Goal: Task Accomplishment & Management: Manage account settings

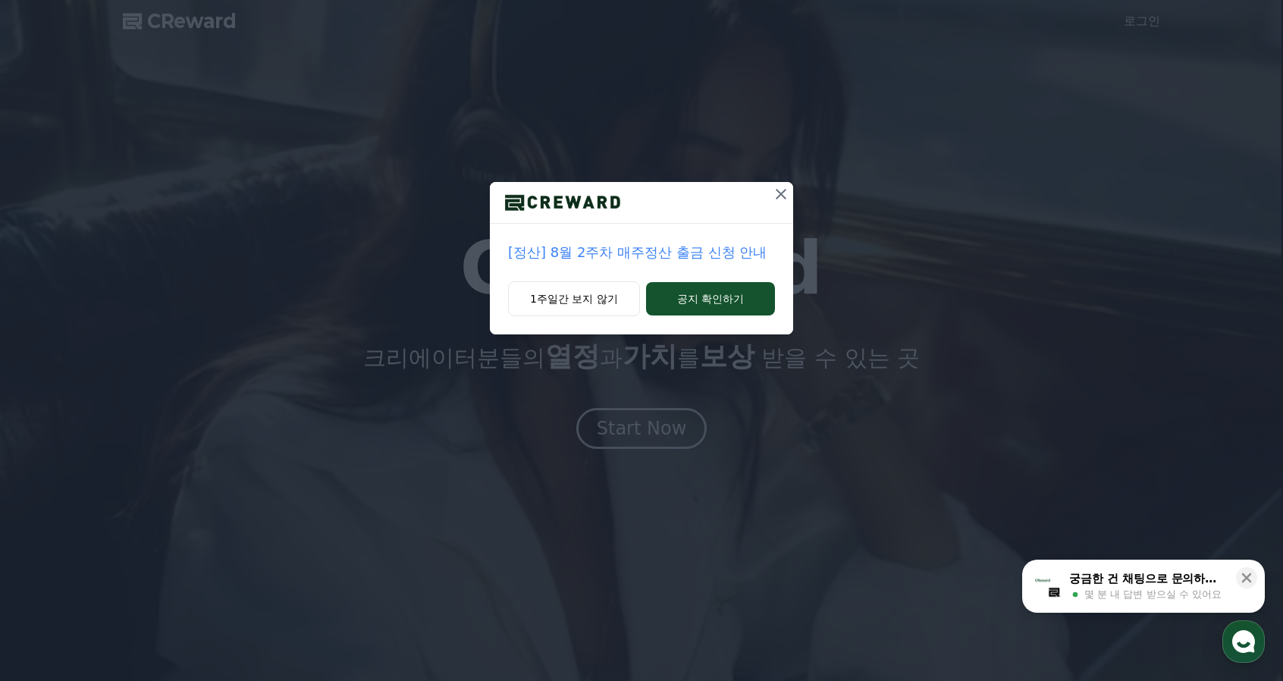
click at [782, 193] on icon at bounding box center [781, 194] width 11 height 11
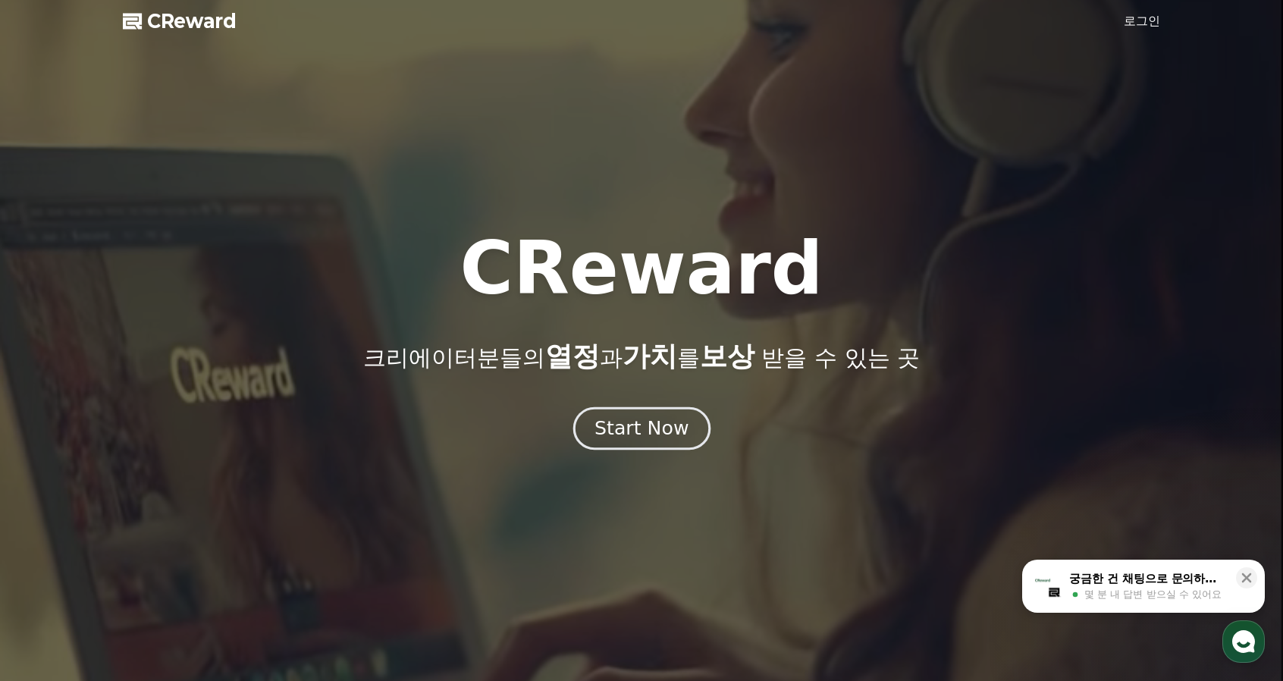
click at [628, 431] on div "Start Now" at bounding box center [641, 428] width 94 height 26
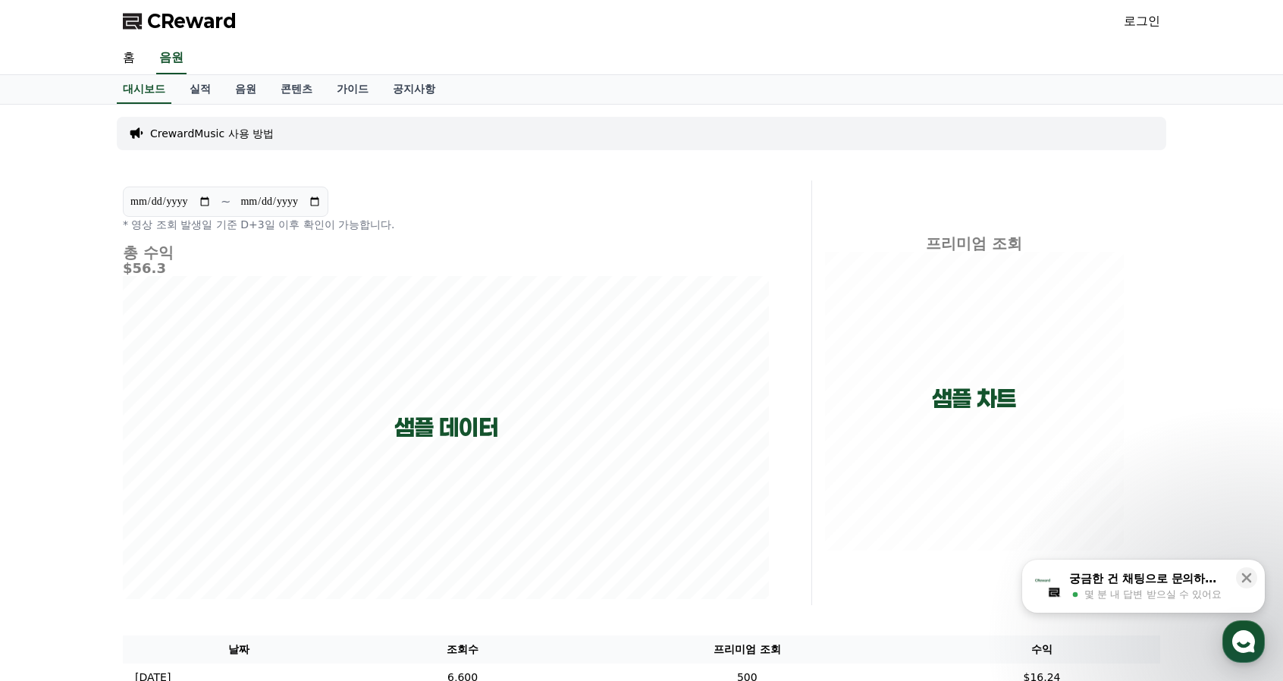
click at [1152, 27] on link "로그인" at bounding box center [1142, 21] width 36 height 18
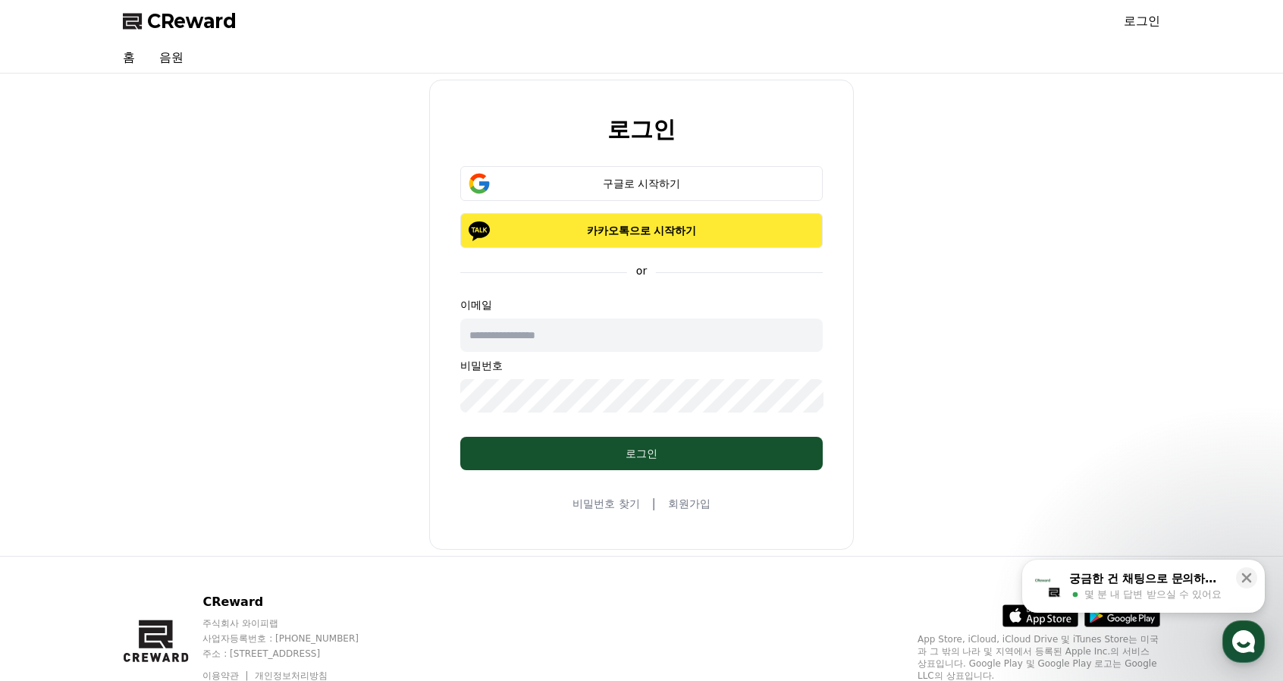
click at [606, 236] on p "카카오톡으로 시작하기" at bounding box center [641, 230] width 318 height 15
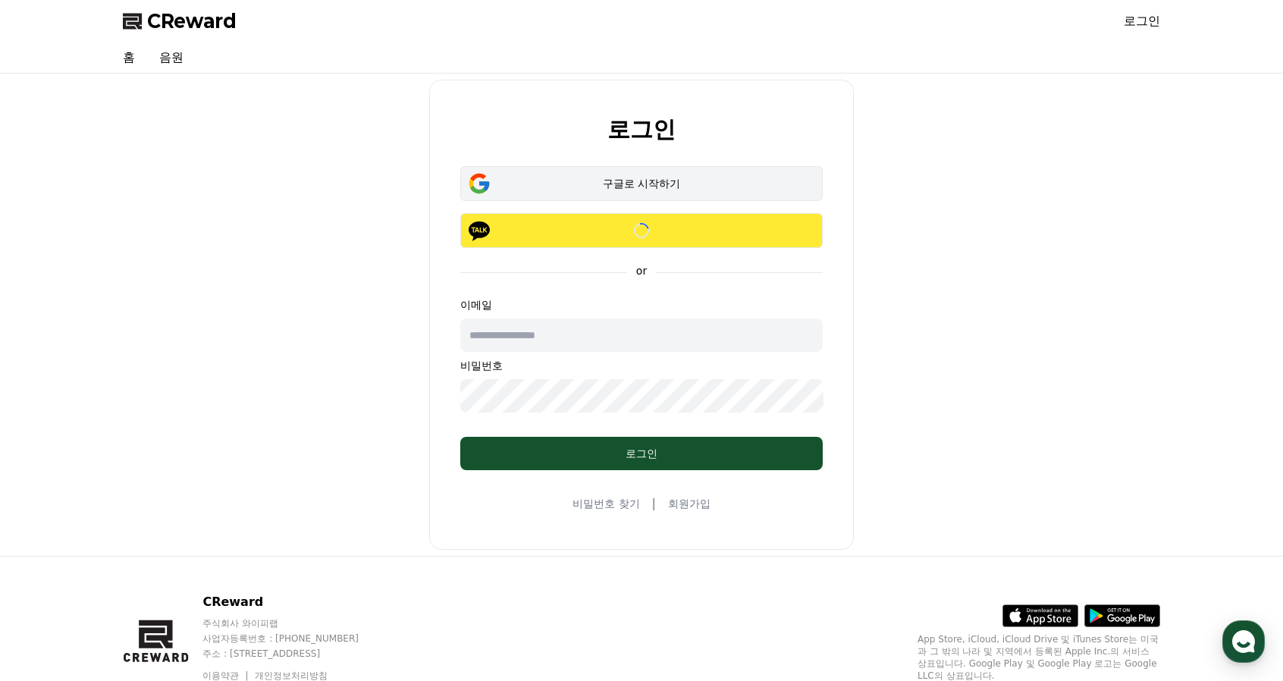
click at [634, 186] on div "구글로 시작하기" at bounding box center [641, 183] width 318 height 15
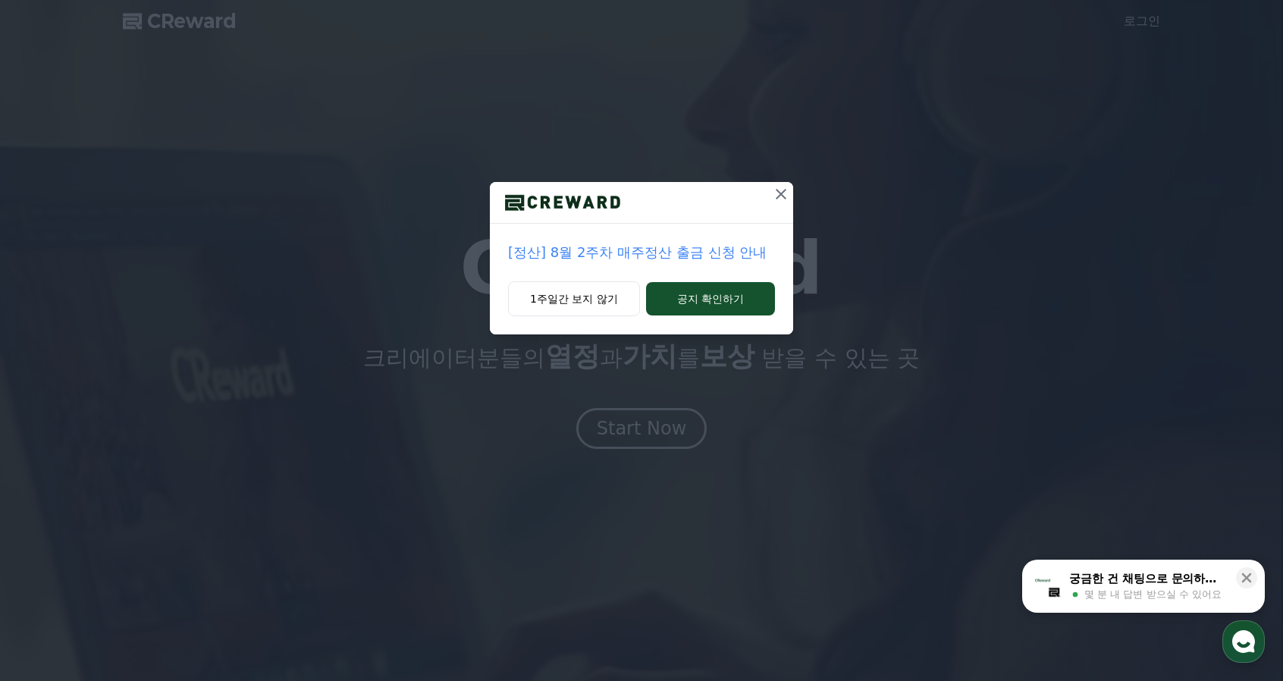
click at [781, 196] on icon at bounding box center [781, 194] width 18 height 18
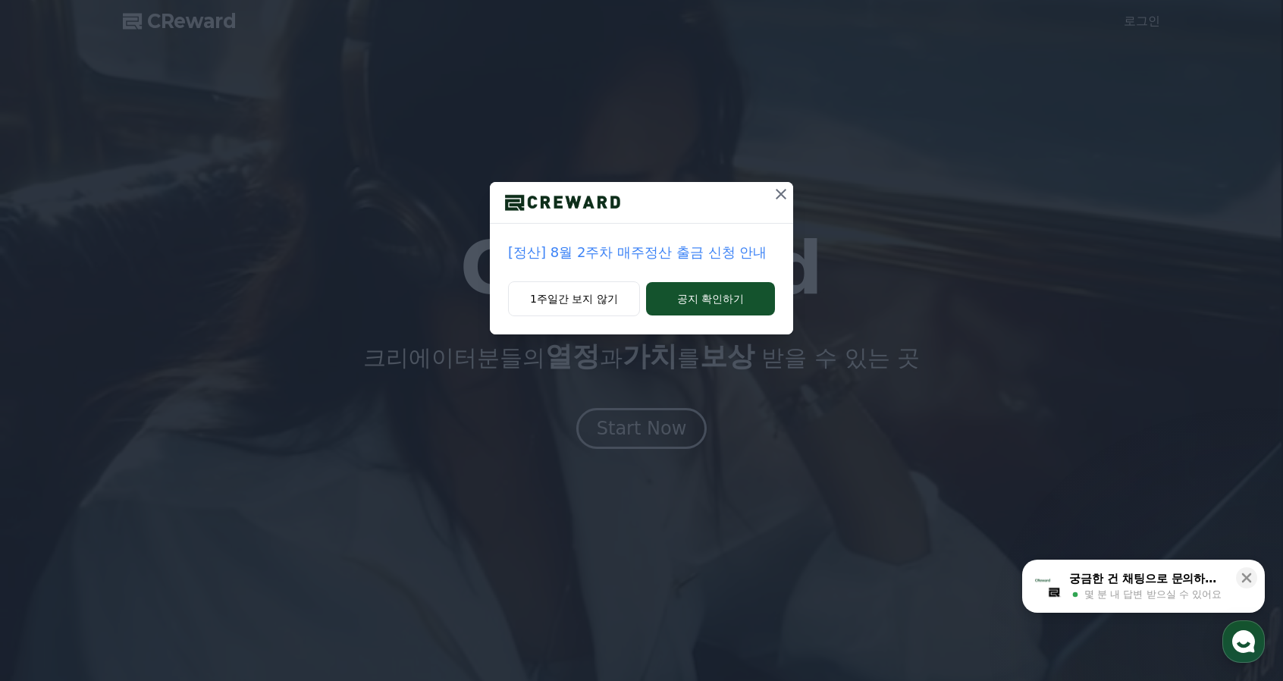
click at [781, 195] on icon at bounding box center [781, 194] width 11 height 11
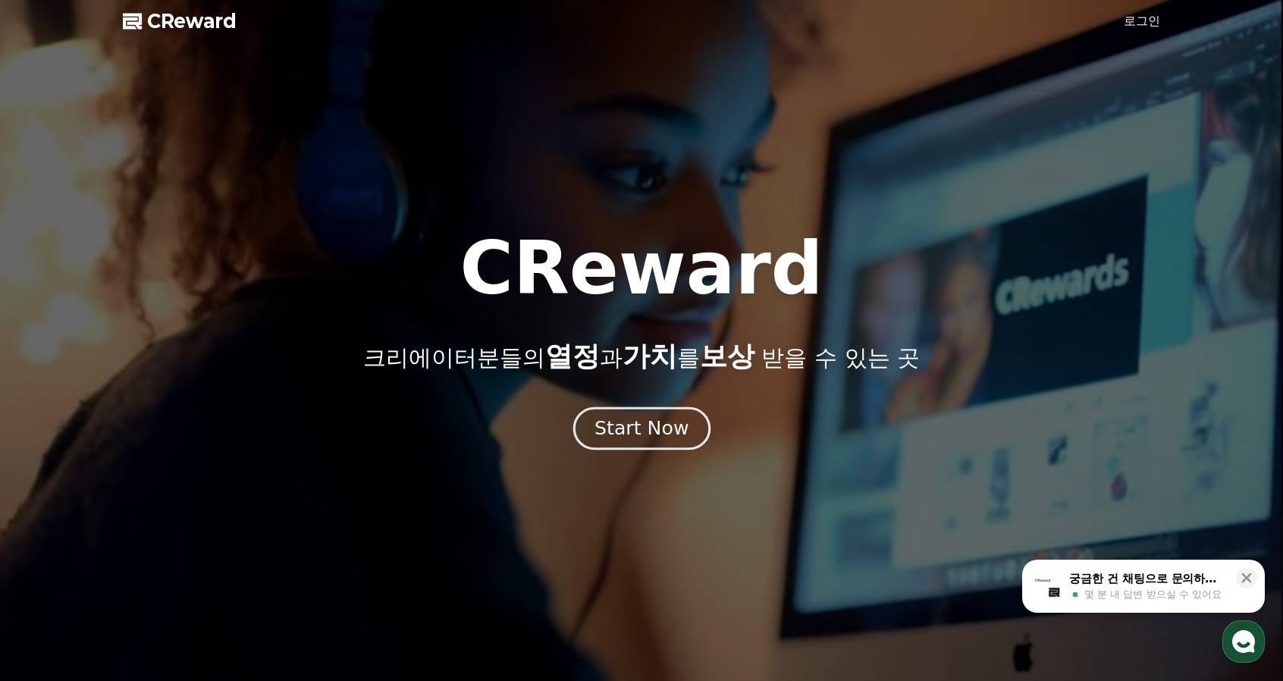
click at [628, 432] on div "Start Now" at bounding box center [641, 428] width 94 height 26
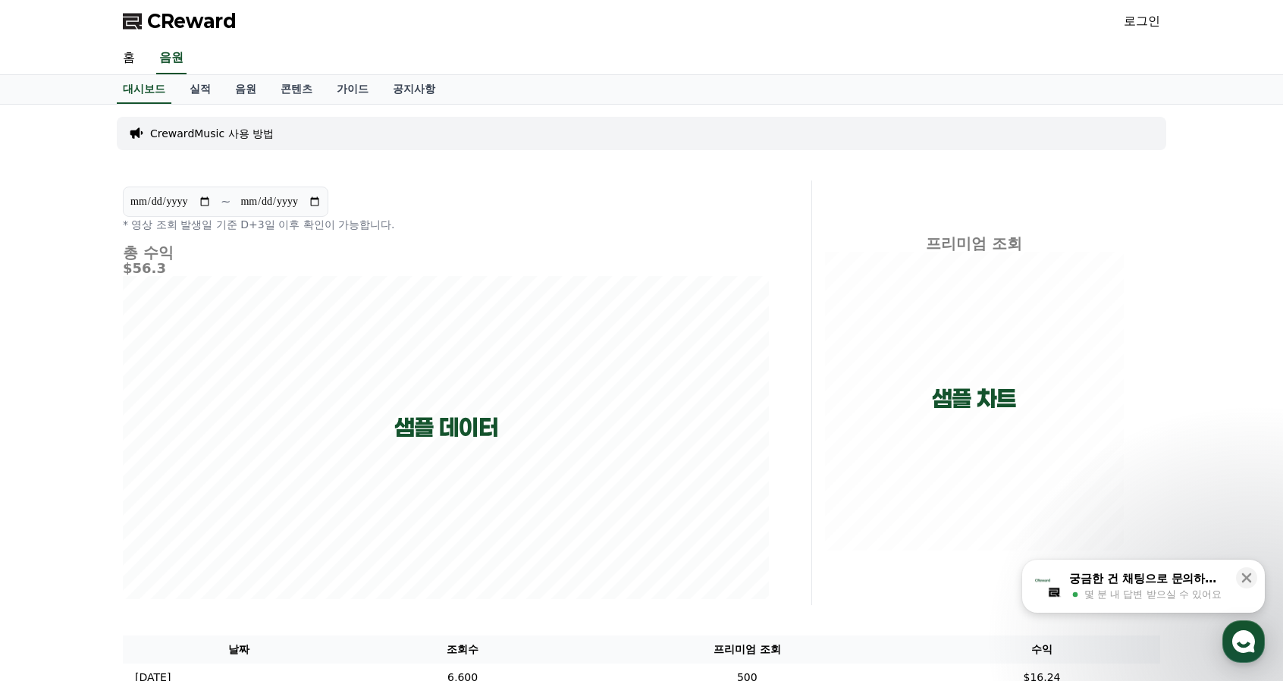
click at [1143, 20] on link "로그인" at bounding box center [1142, 21] width 36 height 18
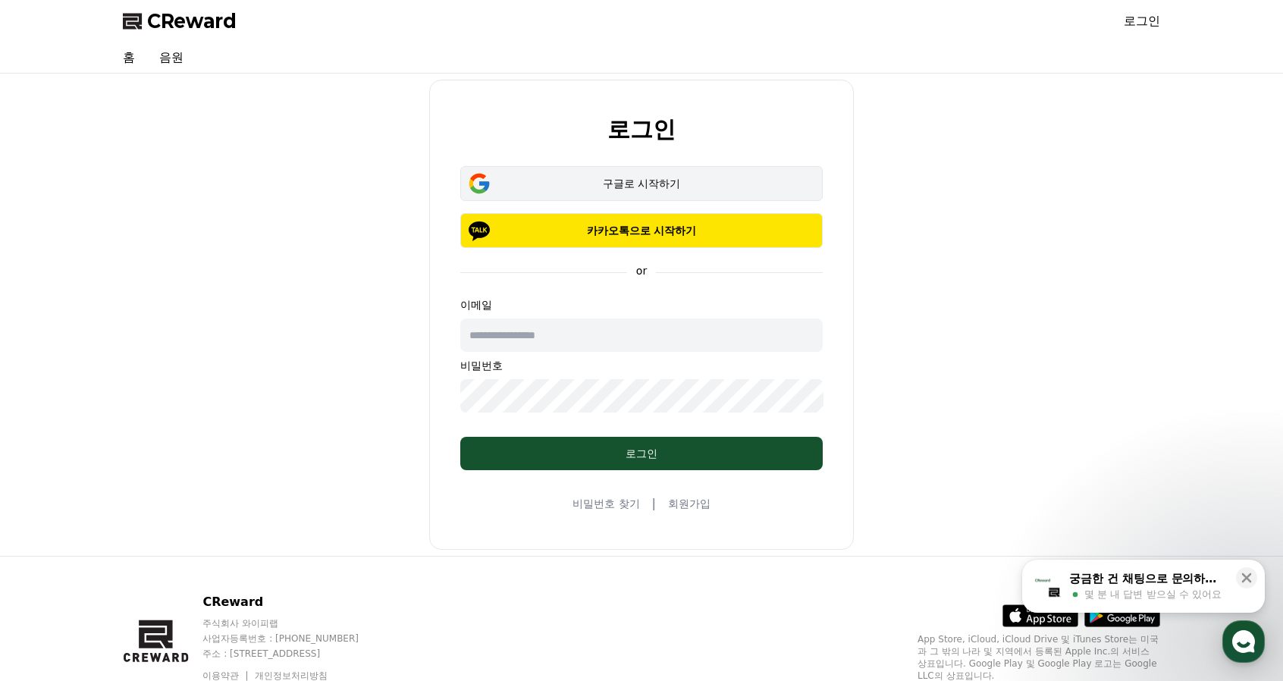
click at [588, 177] on div "구글로 시작하기" at bounding box center [641, 183] width 318 height 15
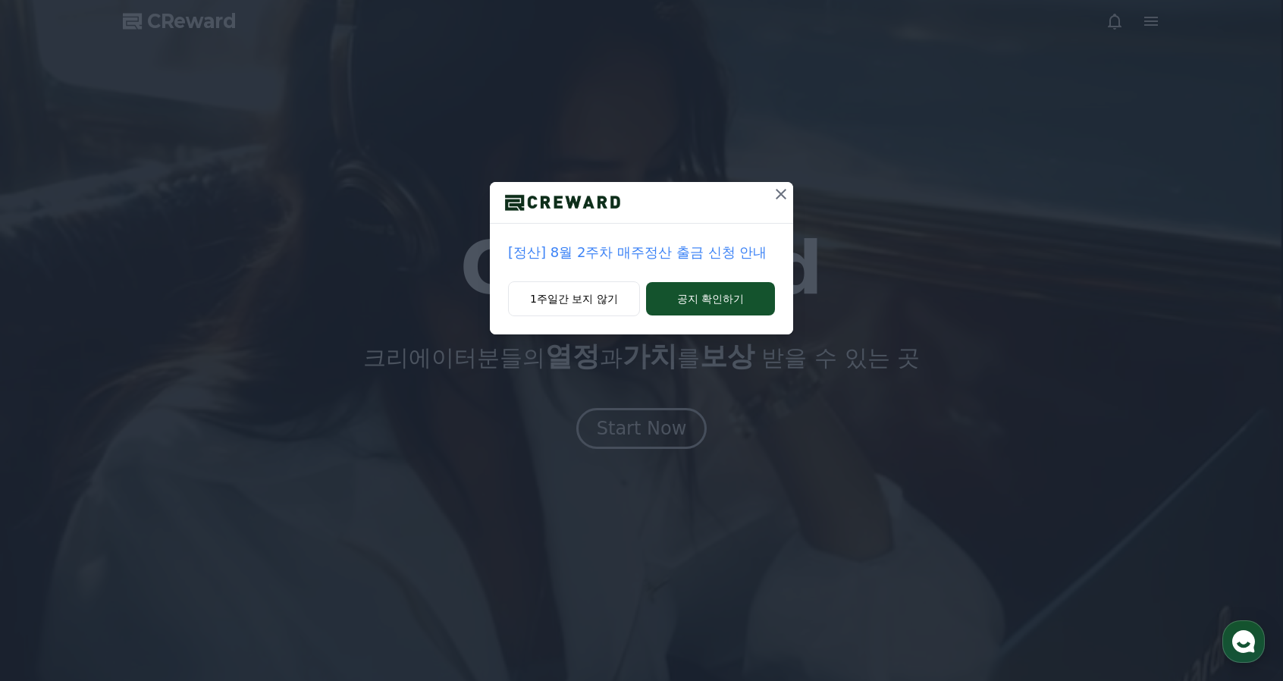
click at [777, 191] on icon at bounding box center [781, 194] width 11 height 11
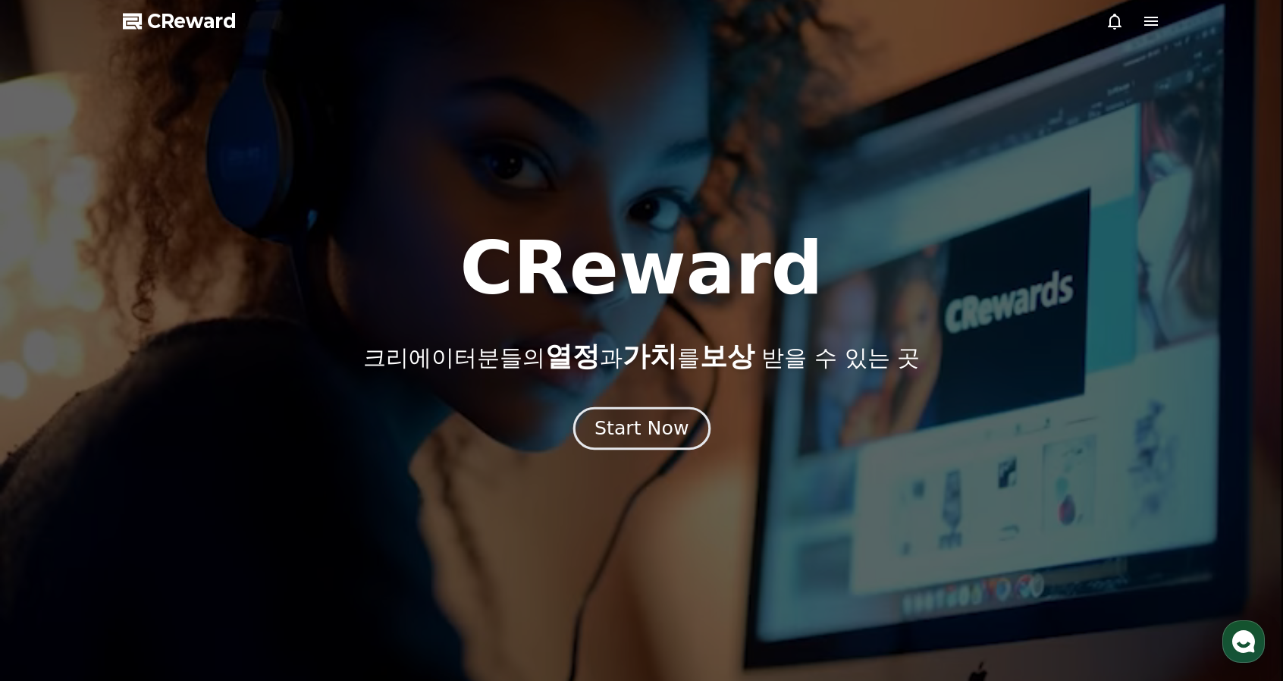
click at [642, 436] on div "Start Now" at bounding box center [641, 428] width 94 height 26
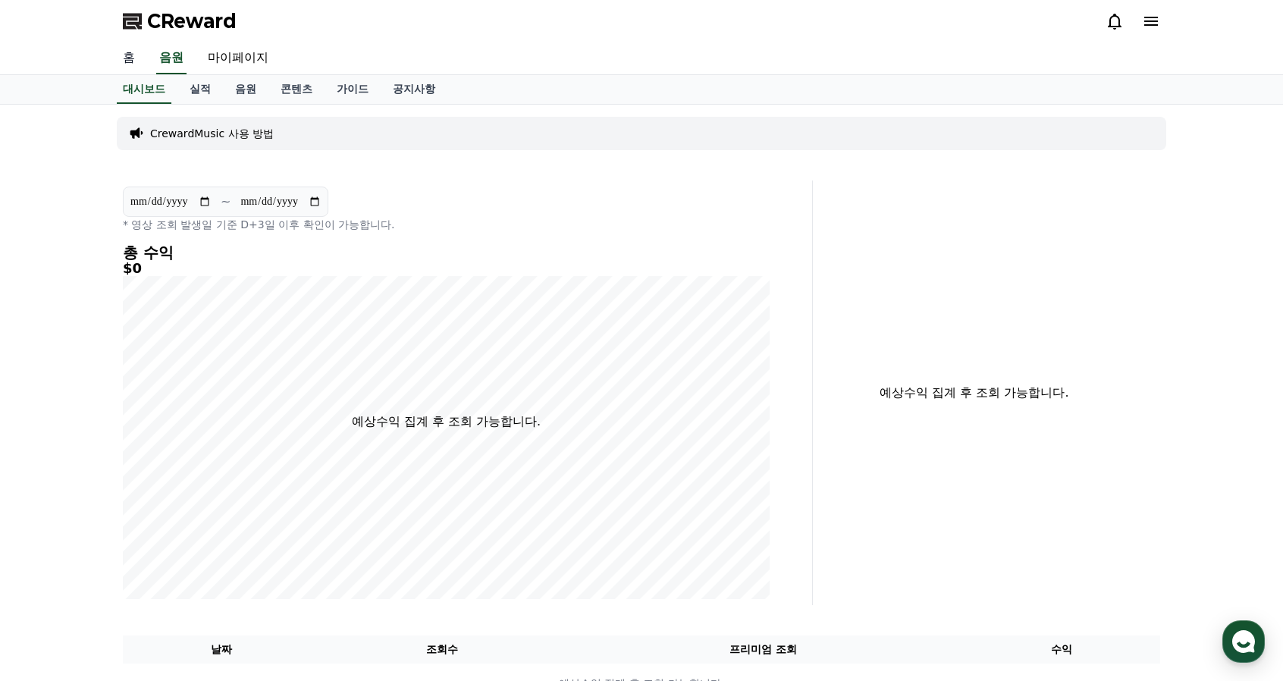
click at [131, 60] on link "홈" at bounding box center [129, 58] width 36 height 32
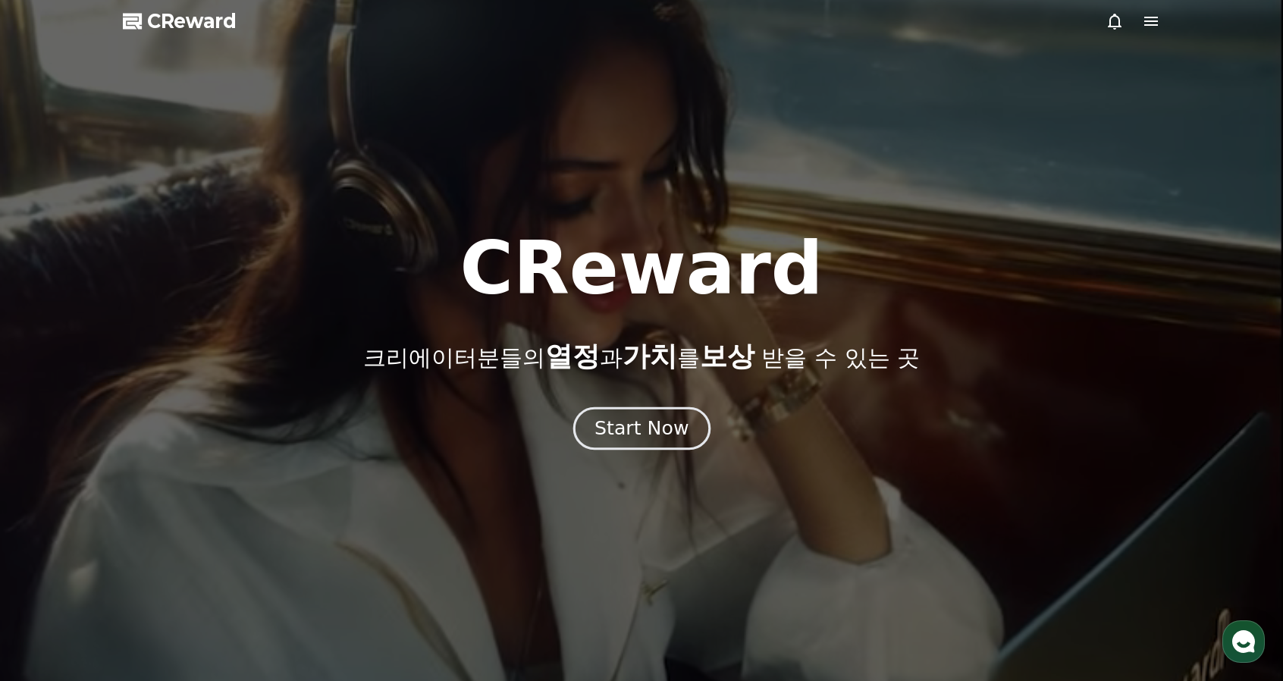
click at [609, 427] on div "Start Now" at bounding box center [641, 428] width 94 height 26
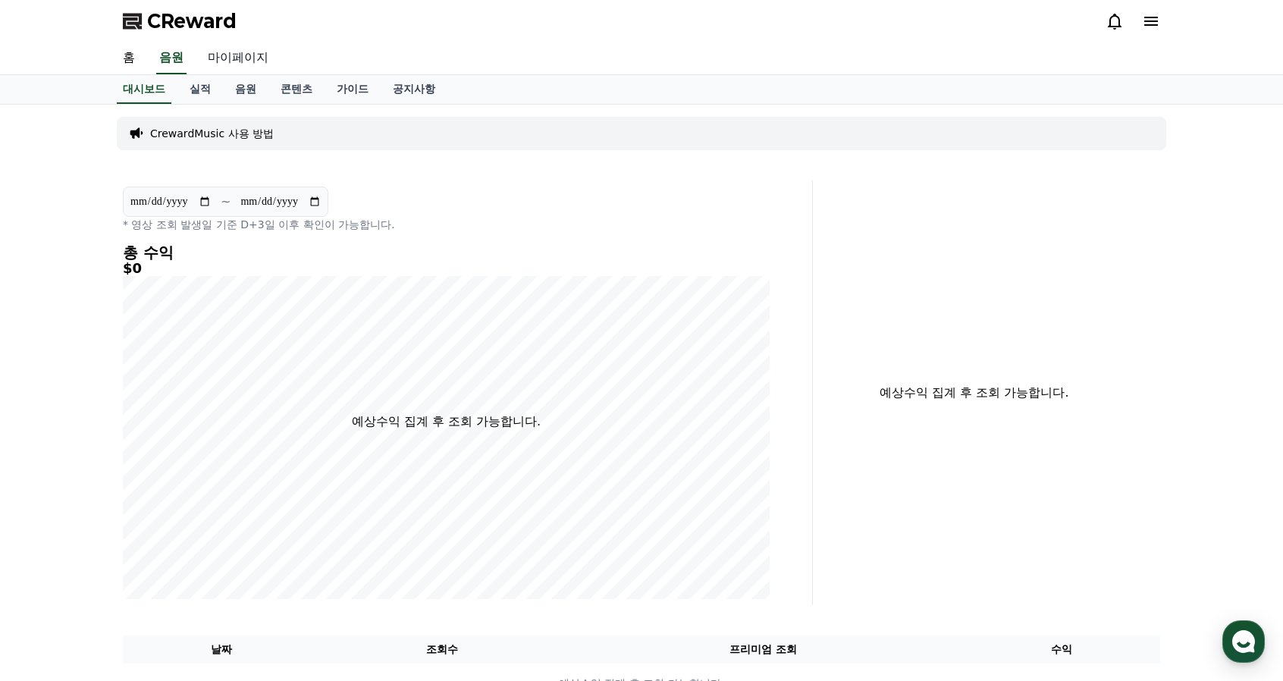
click at [243, 63] on link "마이페이지" at bounding box center [238, 58] width 85 height 32
select select "**********"
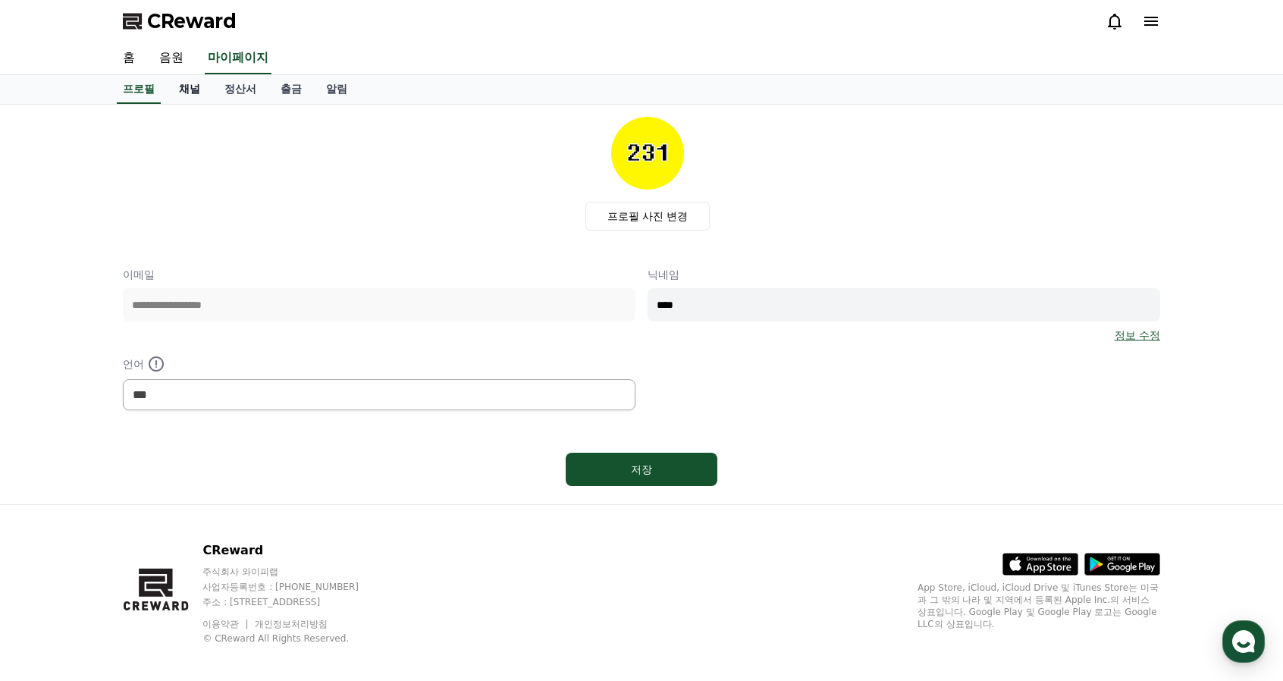
click at [182, 81] on link "채널" at bounding box center [189, 89] width 45 height 29
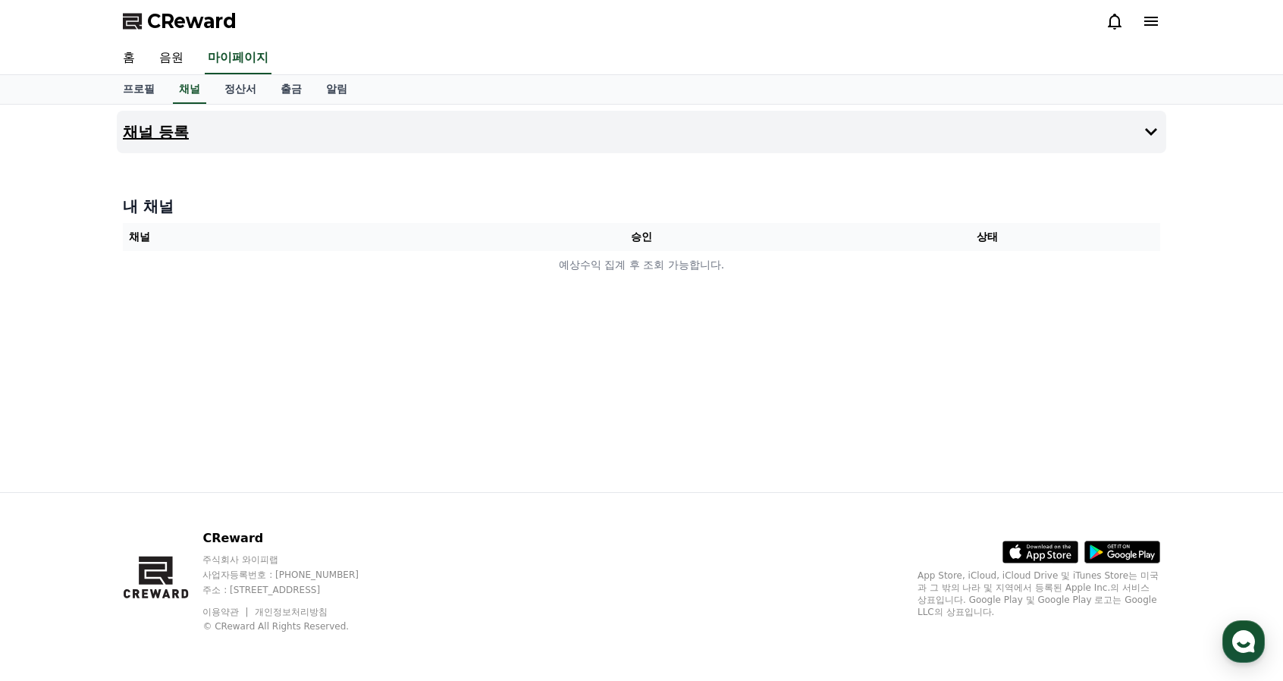
click at [741, 130] on button "채널 등록" at bounding box center [641, 132] width 1049 height 42
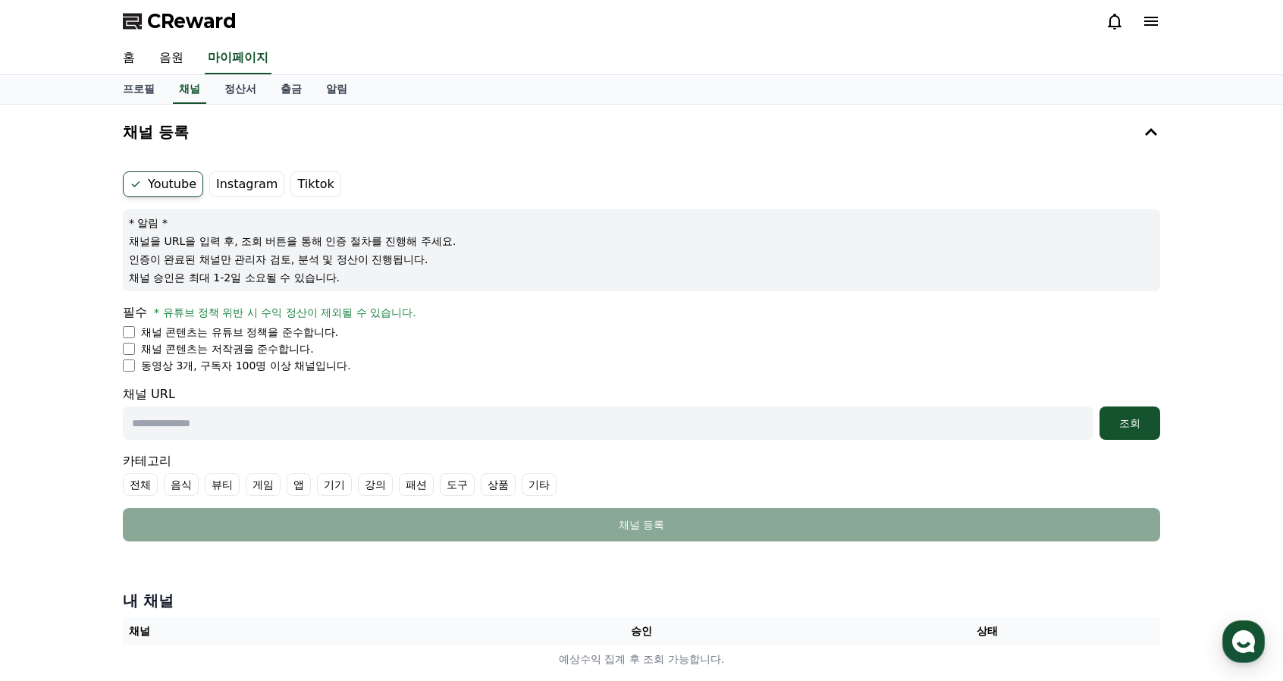
drag, startPoint x: 158, startPoint y: 246, endPoint x: 400, endPoint y: 237, distance: 242.0
click at [400, 237] on p "채널을 URL을 입력 후, 조회 버튼을 통해 인증 절차를 진행해 주세요." at bounding box center [641, 241] width 1025 height 15
click at [403, 240] on p "채널을 URL을 입력 후, 조회 버튼을 통해 인증 절차를 진행해 주세요." at bounding box center [641, 241] width 1025 height 15
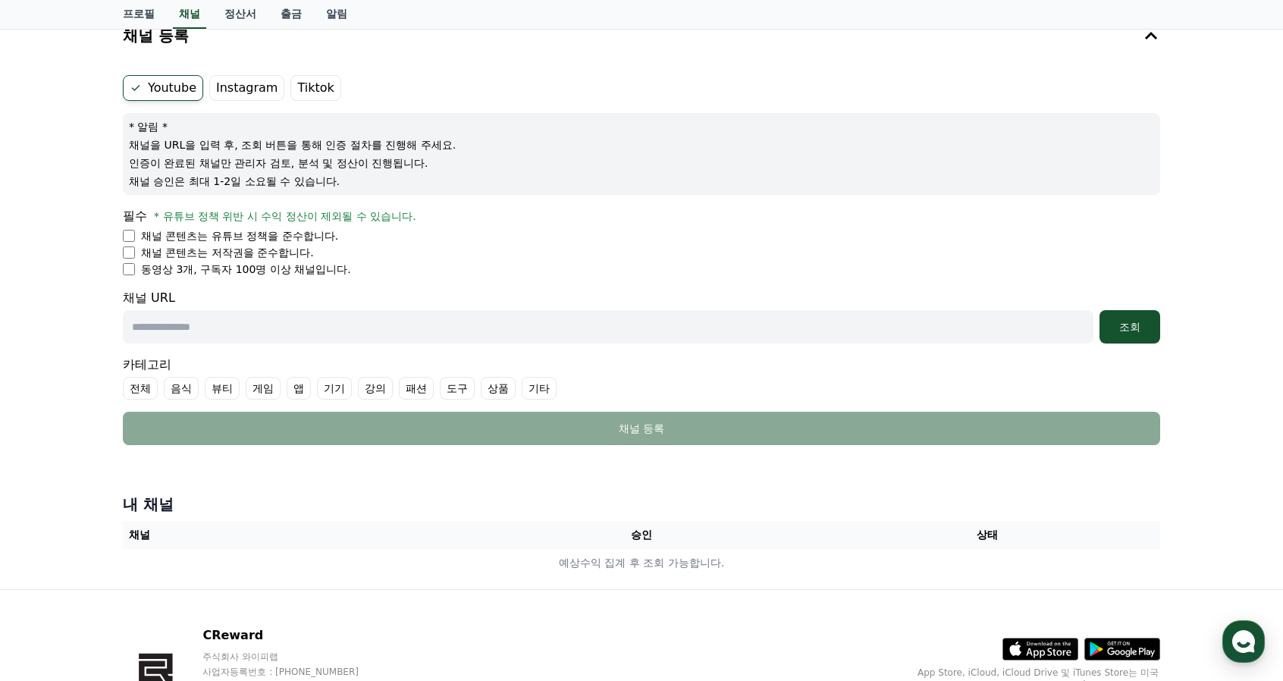
scroll to position [152, 0]
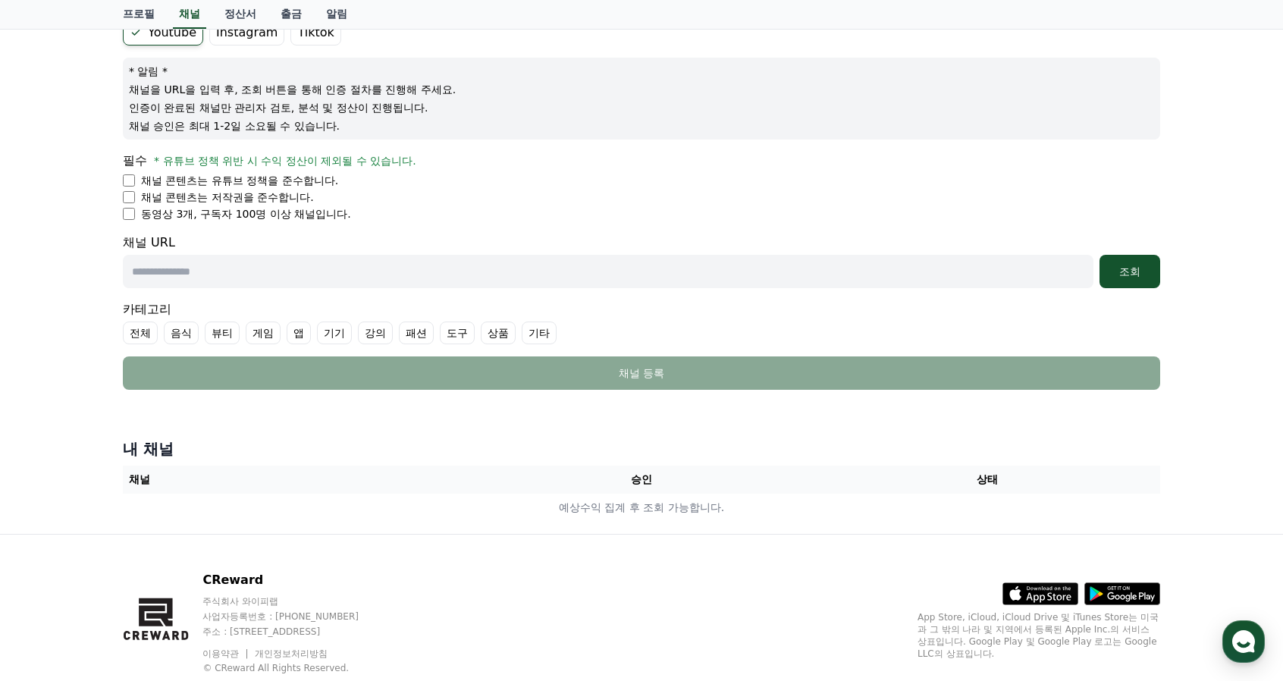
click at [234, 274] on input "text" at bounding box center [608, 271] width 970 height 33
paste input "**********"
type input "**********"
click at [541, 336] on label "기타" at bounding box center [539, 332] width 35 height 23
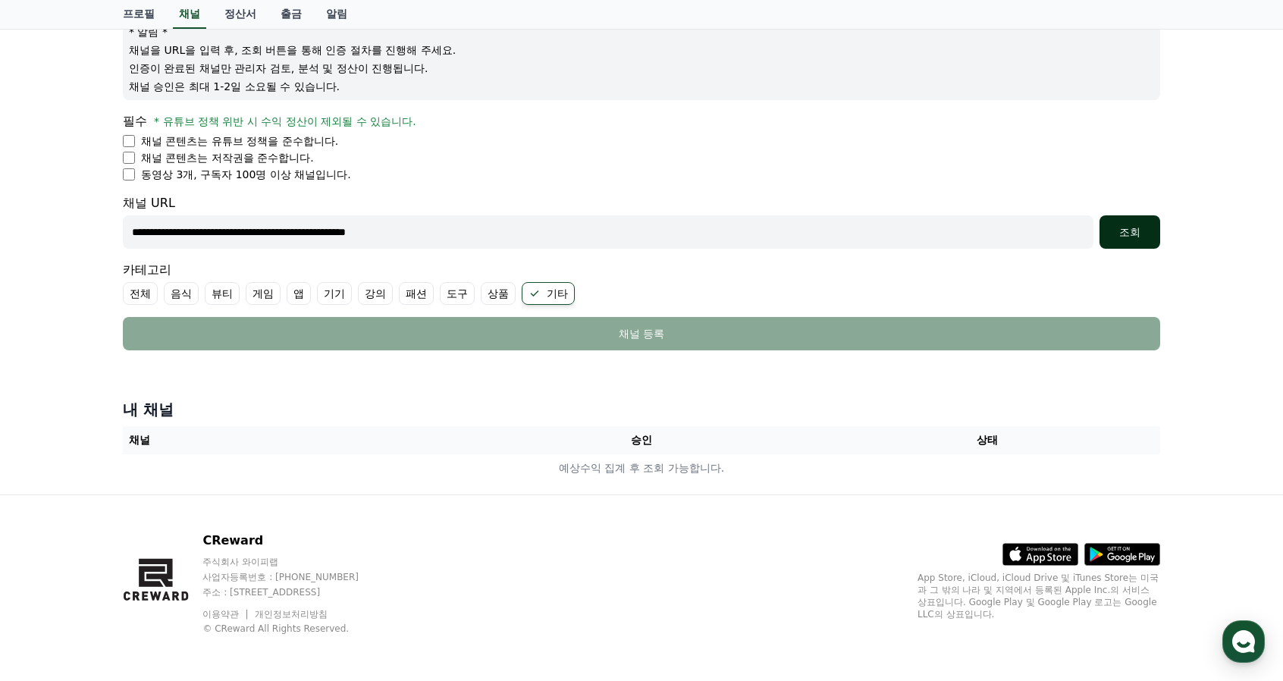
click at [1124, 233] on div "조회" at bounding box center [1129, 231] width 49 height 15
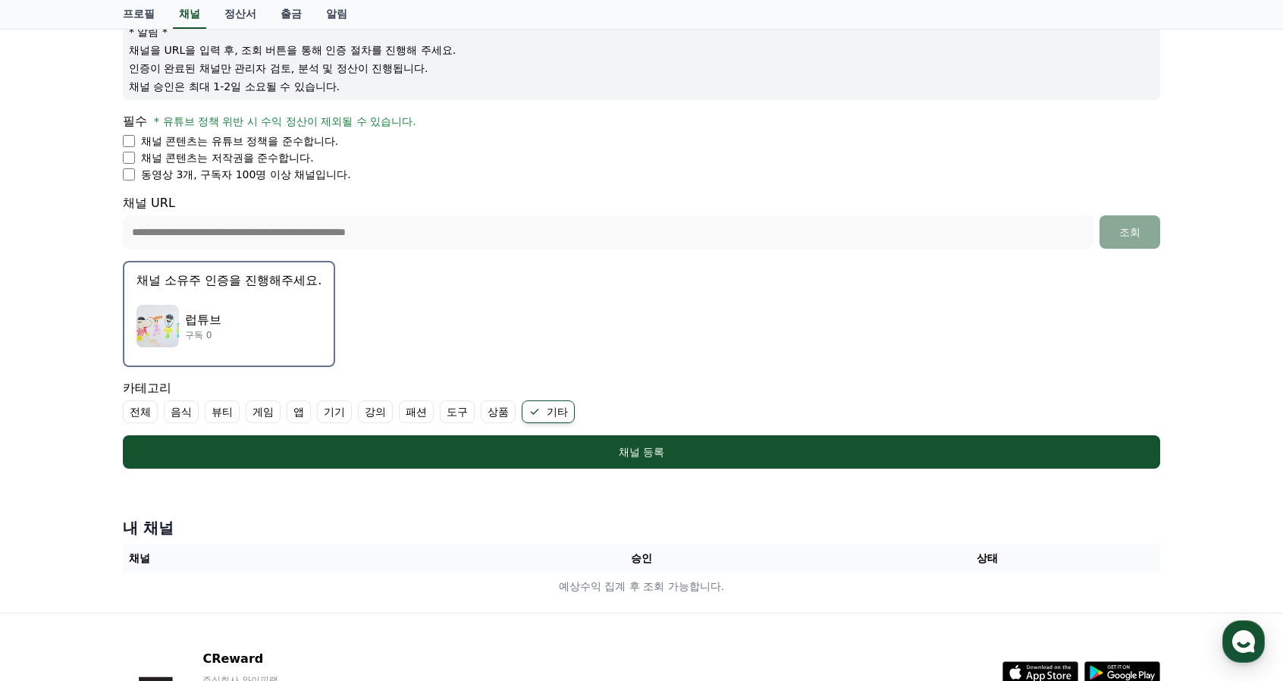
click at [249, 327] on div "럽튜브 구독 0" at bounding box center [228, 326] width 185 height 61
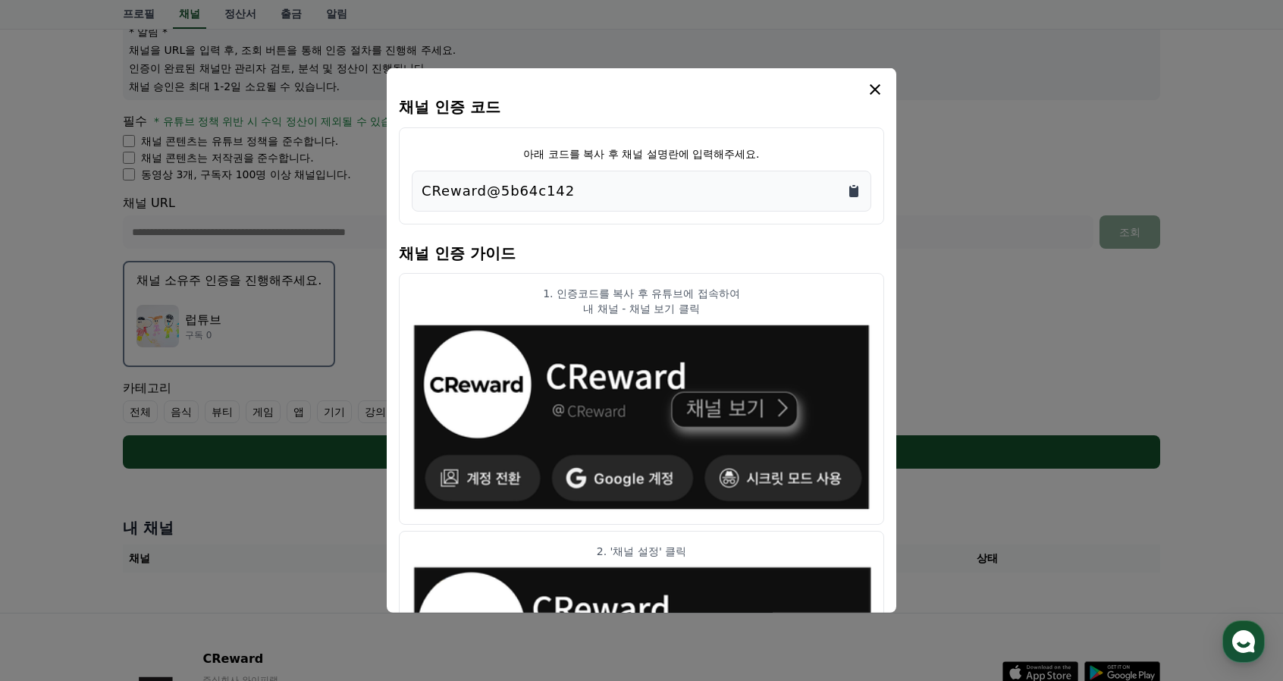
click at [857, 187] on icon "Copy to clipboard" at bounding box center [853, 191] width 9 height 11
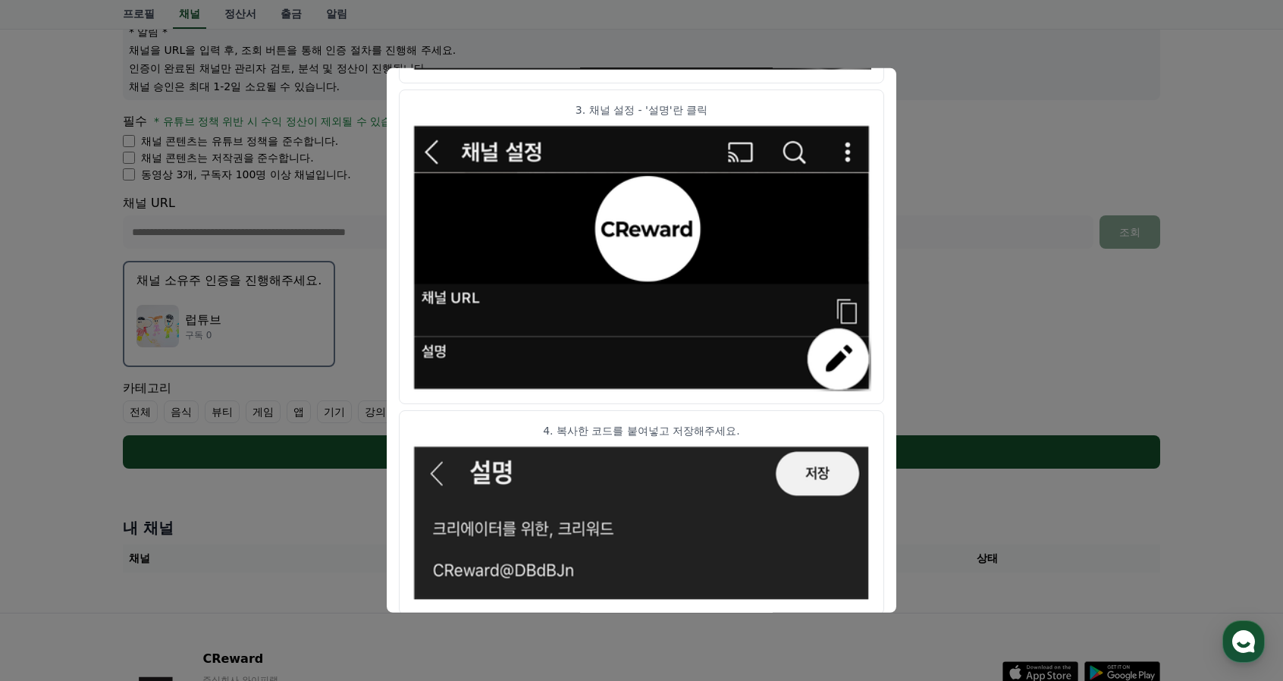
scroll to position [761, 0]
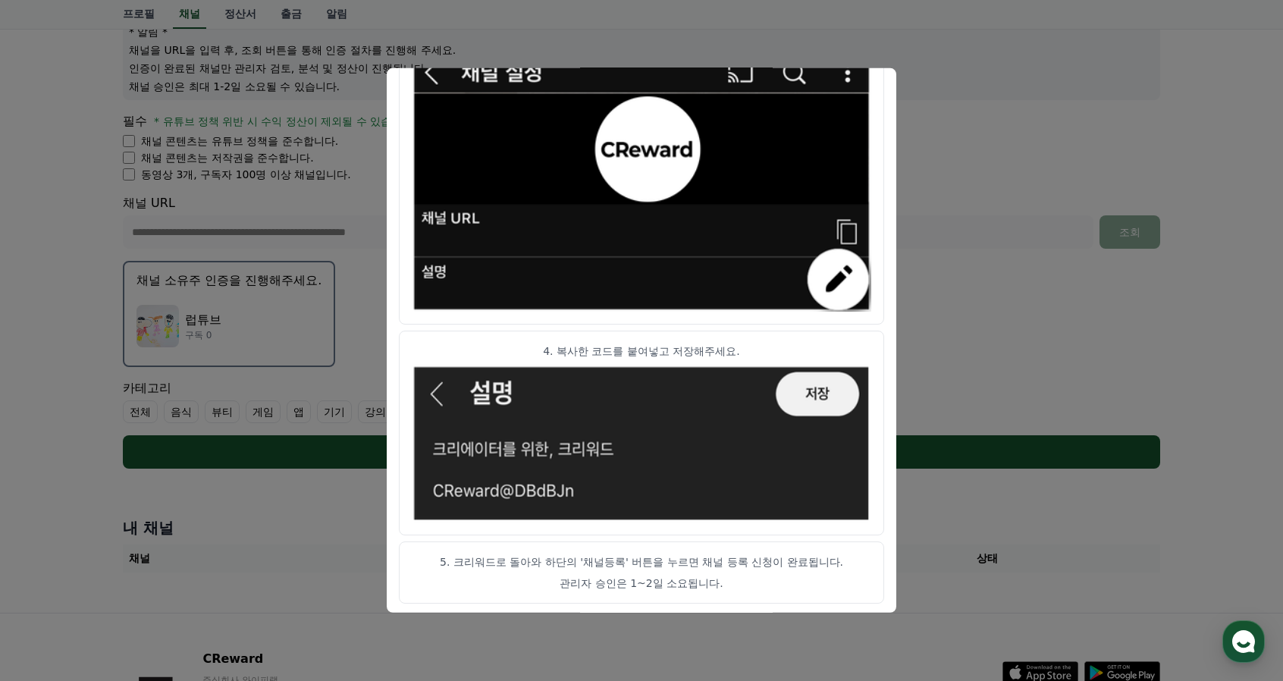
click at [984, 346] on button "close modal" at bounding box center [641, 340] width 1283 height 681
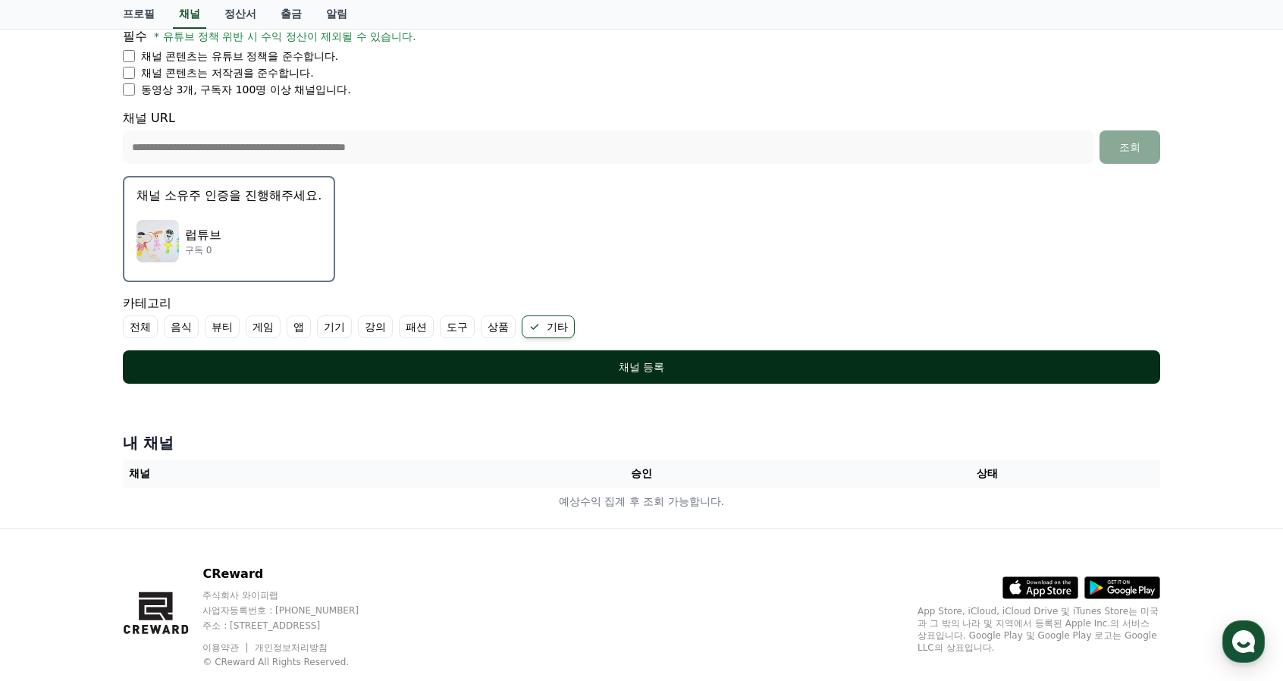
scroll to position [309, 0]
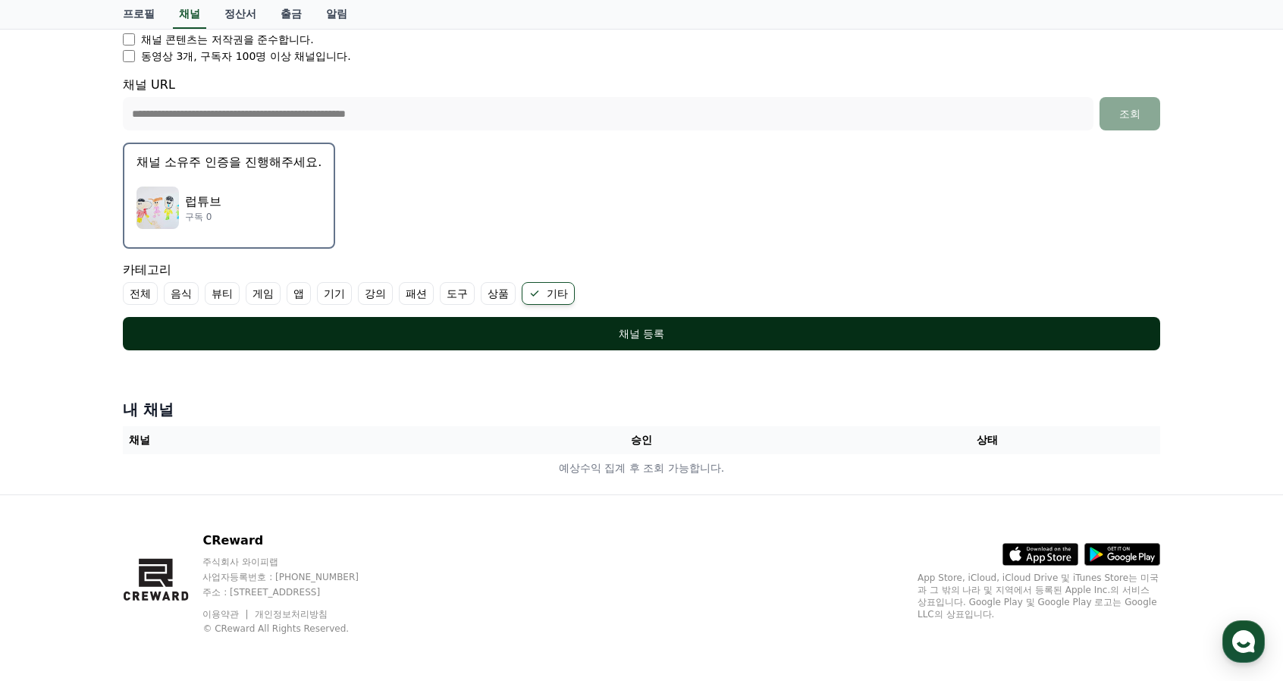
click at [430, 332] on div "채널 등록" at bounding box center [641, 333] width 977 height 15
